Goal: Answer question/provide support

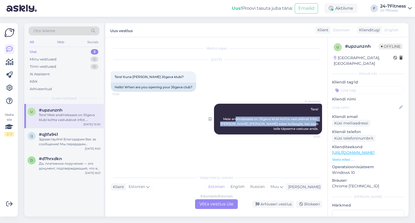
drag, startPoint x: 234, startPoint y: 119, endPoint x: 306, endPoint y: 123, distance: 71.5
click at [306, 123] on span "Tere! Meie andmebaasis on Jõgeva klubi kohta vastukäivat infot. [PERSON_NAME] […" at bounding box center [269, 119] width 99 height 24
click at [223, 205] on div "Estonian to Estonian Võta vestlus üle" at bounding box center [216, 205] width 43 height 10
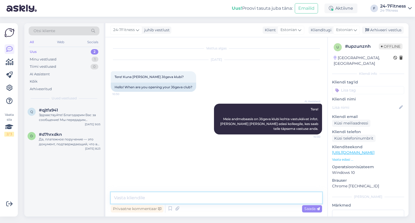
click at [162, 200] on textarea at bounding box center [216, 198] width 211 height 11
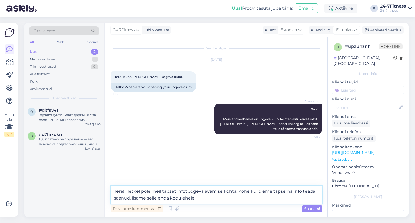
type textarea "Tere! Hetkel pole meil täpset infot Jõgeva avamise kohta. Kohe kui oleme täpsem…"
click at [304, 205] on div "Privaatne kommentaar Saada" at bounding box center [216, 209] width 211 height 10
click at [307, 211] on div "Saada" at bounding box center [312, 209] width 20 height 7
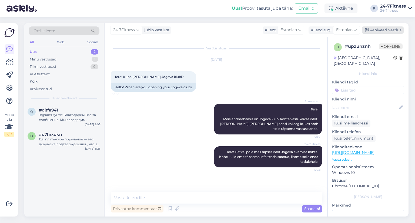
click at [393, 28] on div "Arhiveeri vestlus" at bounding box center [383, 29] width 42 height 7
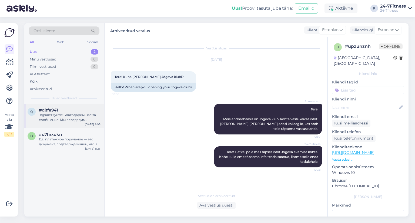
click at [71, 115] on div "Здравствуйте! Благодарим Вас за сообщение! Мы передадим информацию нашему специ…" at bounding box center [70, 118] width 62 height 10
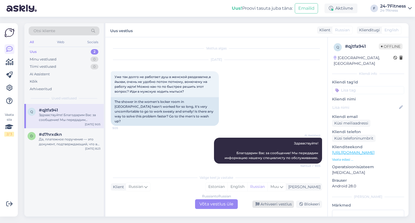
click at [272, 205] on div "Arhiveeri vestlus" at bounding box center [274, 204] width 42 height 7
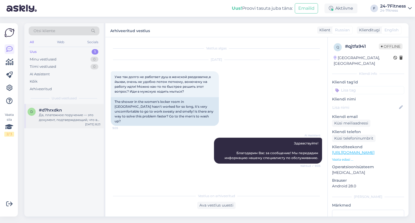
click at [64, 122] on div "d #d7hrxdkn Да, платежное поручение — это документ, подтверждающий, что вы сове…" at bounding box center [63, 116] width 79 height 24
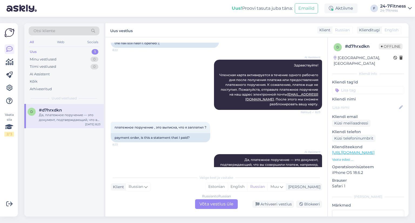
scroll to position [73, 0]
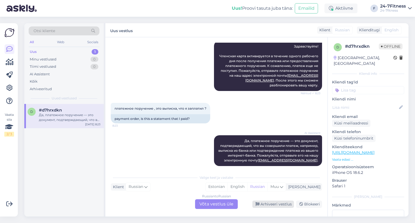
click at [268, 204] on div "Arhiveeri vestlus" at bounding box center [274, 204] width 42 height 7
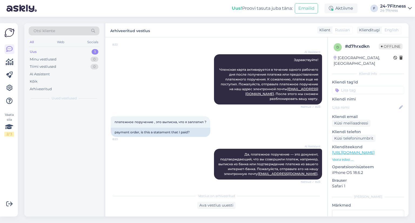
scroll to position [54, 0]
